Goal: Find contact information: Find contact information

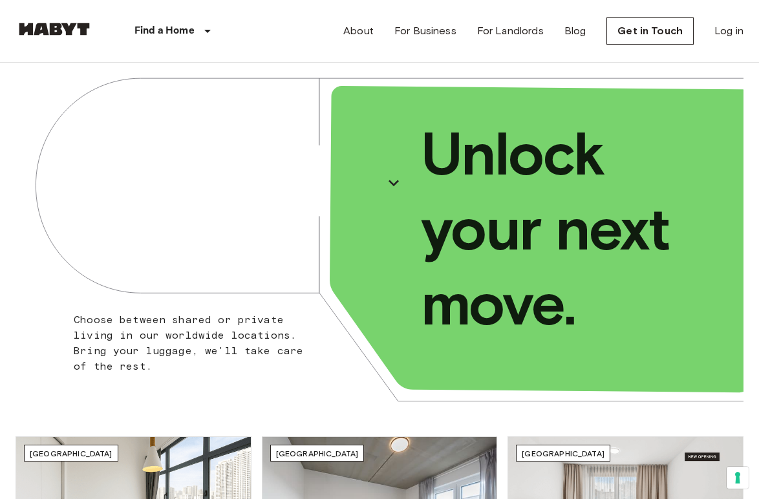
click at [356, 33] on link "About" at bounding box center [358, 31] width 30 height 16
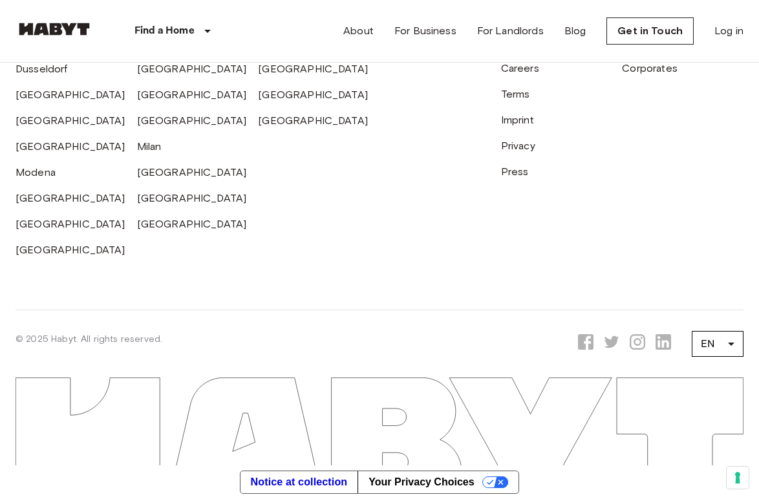
scroll to position [3437, 0]
click at [512, 126] on link "Imprint" at bounding box center [517, 120] width 33 height 12
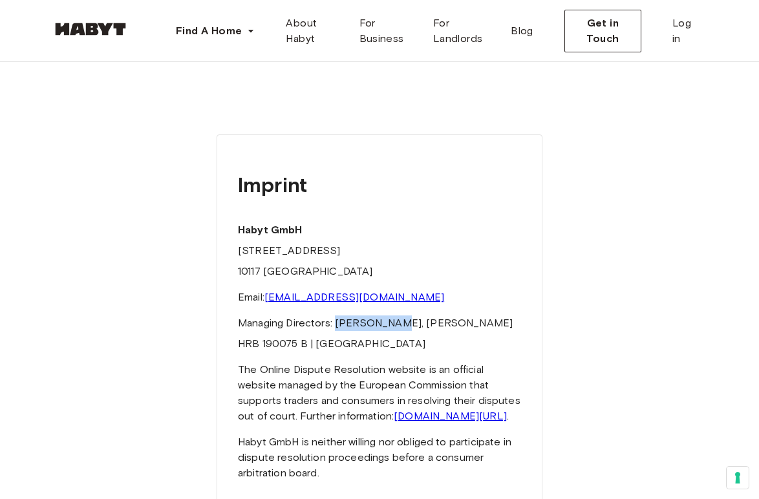
drag, startPoint x: 395, startPoint y: 321, endPoint x: 335, endPoint y: 321, distance: 60.7
click at [335, 321] on font "Managing Directors: Luca Bovone, Ingo Forbriger" at bounding box center [375, 323] width 275 height 12
copy font "Luca Bovone"
